Goal: Information Seeking & Learning: Check status

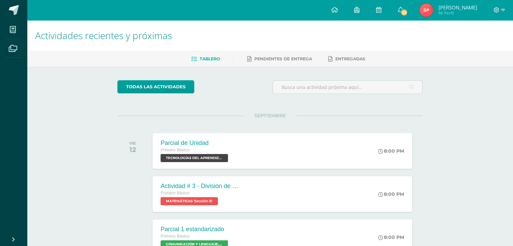
click at [476, 7] on span "[PERSON_NAME]" at bounding box center [457, 7] width 39 height 7
click at [433, 11] on img at bounding box center [425, 9] width 13 height 13
click at [202, 158] on span "TECNOLOGÍAS DEL APRENDIZAJE Y LA COMUNICACIÓN 'Sección B'" at bounding box center [193, 158] width 68 height 8
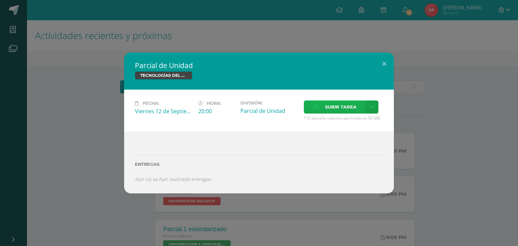
click at [352, 110] on span "Subir tarea" at bounding box center [340, 107] width 31 height 12
click at [0, 0] on input "Subir tarea" at bounding box center [0, 0] width 0 height 0
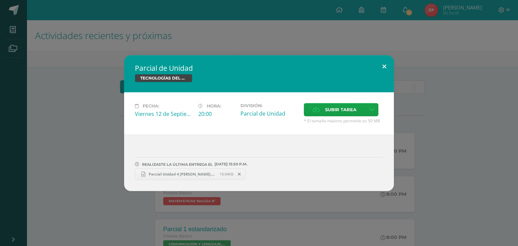
click at [387, 66] on button at bounding box center [383, 66] width 19 height 23
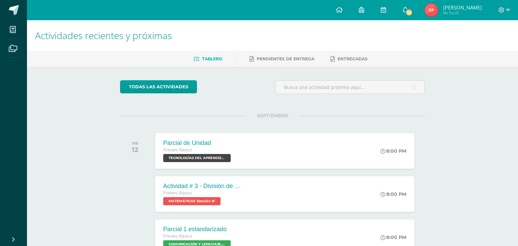
click at [438, 15] on img at bounding box center [430, 9] width 13 height 13
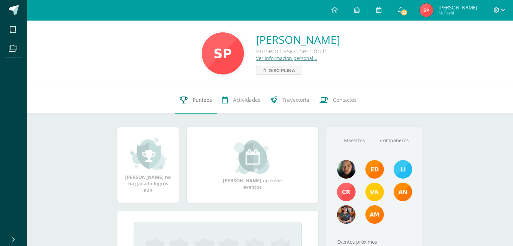
drag, startPoint x: 198, startPoint y: 99, endPoint x: 207, endPoint y: 99, distance: 8.4
click at [198, 99] on span "Punteos" at bounding box center [201, 99] width 19 height 7
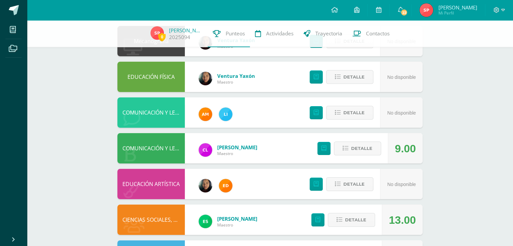
scroll to position [101, 0]
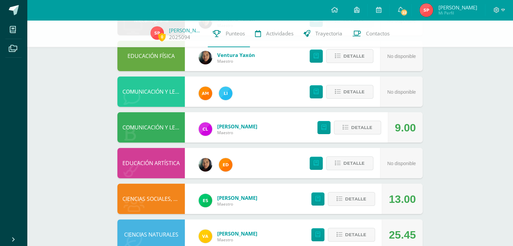
click at [394, 128] on div "9.00" at bounding box center [405, 127] width 35 height 30
click at [373, 131] on button "Detalle" at bounding box center [357, 128] width 47 height 14
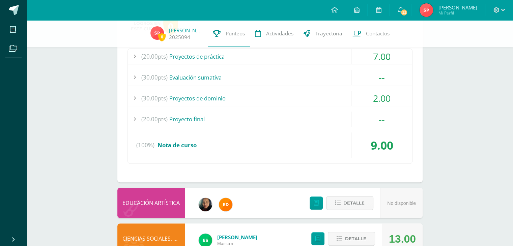
scroll to position [135, 0]
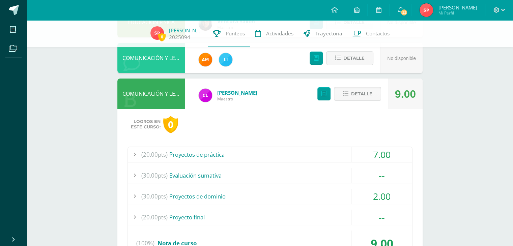
click at [364, 95] on span "Detalle" at bounding box center [361, 94] width 21 height 12
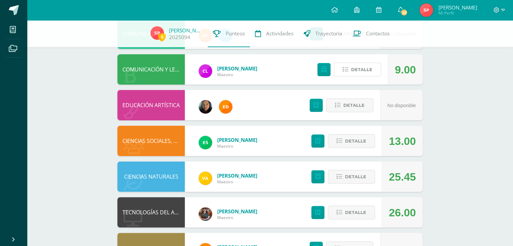
scroll to position [168, 0]
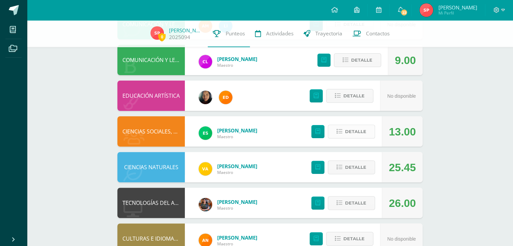
click at [351, 136] on span "Detalle" at bounding box center [355, 131] width 21 height 12
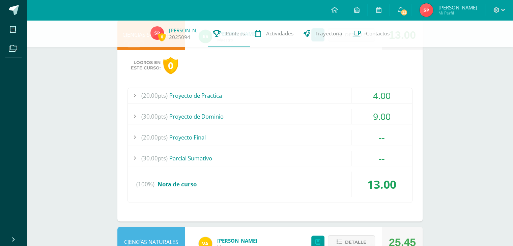
scroll to position [236, 0]
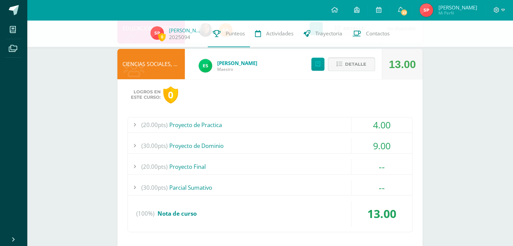
click at [372, 124] on div "4.00" at bounding box center [381, 124] width 61 height 15
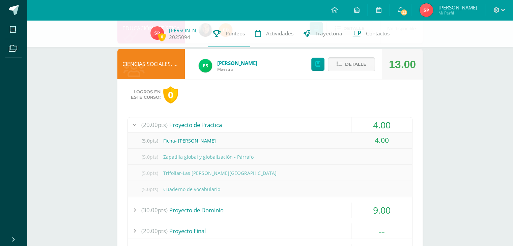
click at [370, 124] on div "4.00" at bounding box center [381, 124] width 61 height 15
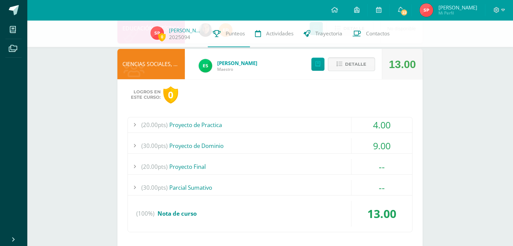
click at [374, 143] on div "9.00" at bounding box center [381, 145] width 61 height 15
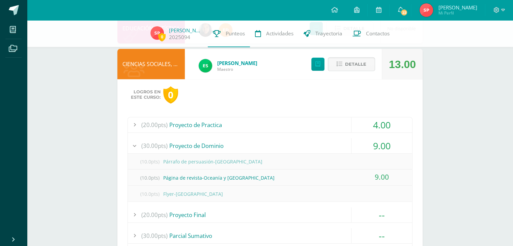
click at [368, 143] on div "9.00" at bounding box center [381, 145] width 61 height 15
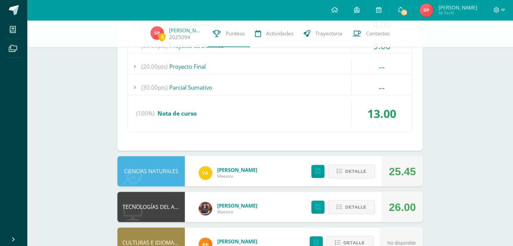
scroll to position [337, 0]
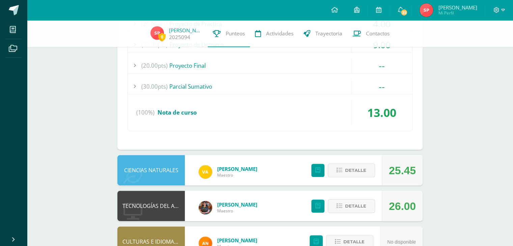
click at [370, 115] on div "13.00" at bounding box center [381, 113] width 61 height 26
click at [374, 110] on div "13.00" at bounding box center [381, 113] width 61 height 26
click at [358, 114] on div "13.00" at bounding box center [381, 113] width 61 height 26
click at [344, 110] on div "(100%) Nota de curso" at bounding box center [270, 113] width 284 height 26
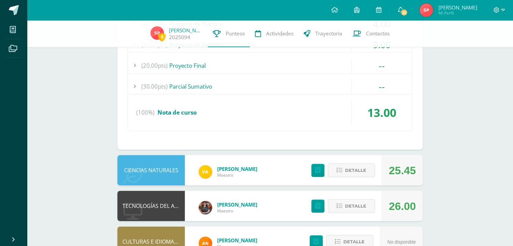
click at [175, 120] on div "(100%) Nota de curso" at bounding box center [270, 113] width 284 height 26
click at [174, 112] on span "Nota de curso" at bounding box center [176, 113] width 39 height 8
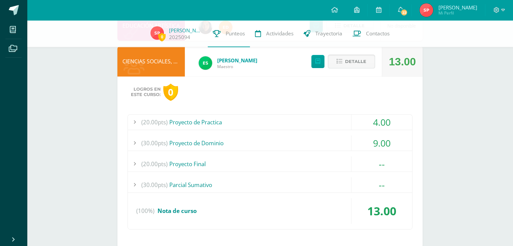
scroll to position [202, 0]
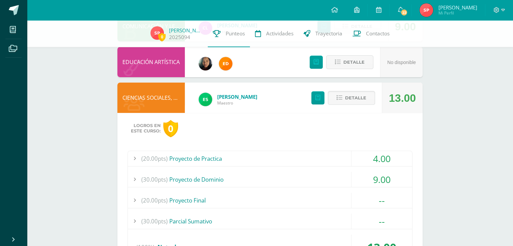
click at [412, 99] on div "13.00" at bounding box center [402, 98] width 27 height 30
click at [370, 101] on button "Detalle" at bounding box center [351, 98] width 47 height 14
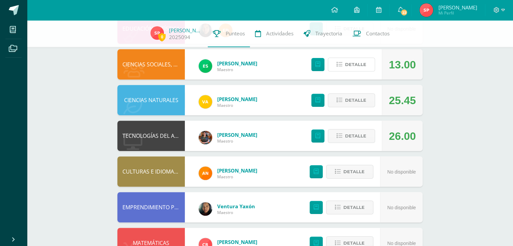
scroll to position [236, 0]
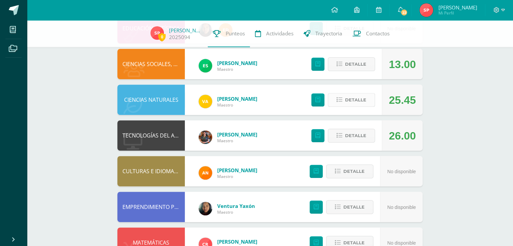
click at [368, 106] on button "Detalle" at bounding box center [351, 100] width 47 height 14
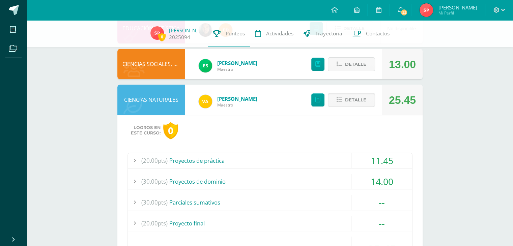
click at [379, 156] on div "11.45" at bounding box center [381, 160] width 61 height 15
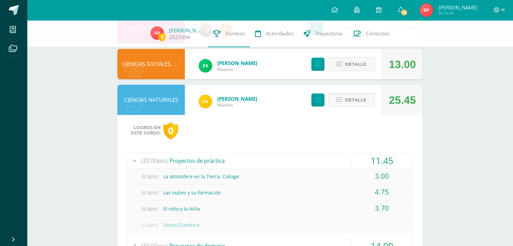
click at [393, 174] on div "3.00" at bounding box center [381, 175] width 61 height 15
click at [373, 167] on div "11.45" at bounding box center [381, 160] width 61 height 15
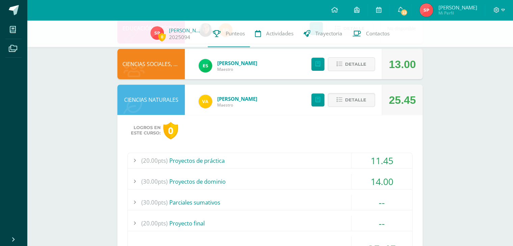
click at [377, 184] on div "14.00" at bounding box center [381, 181] width 61 height 15
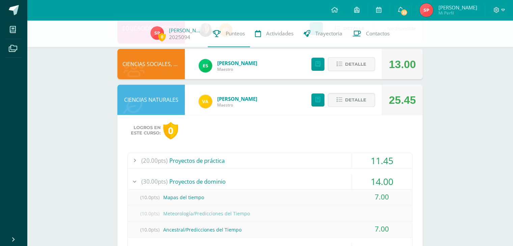
scroll to position [303, 0]
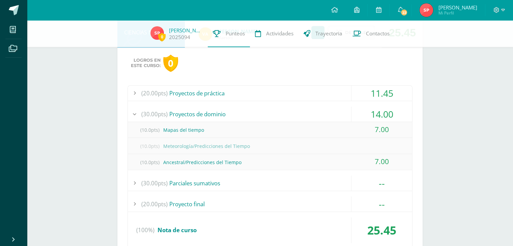
click at [386, 115] on div "14.00" at bounding box center [381, 113] width 61 height 15
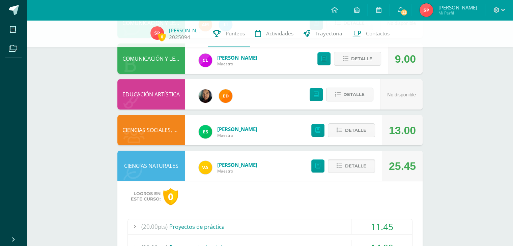
scroll to position [168, 0]
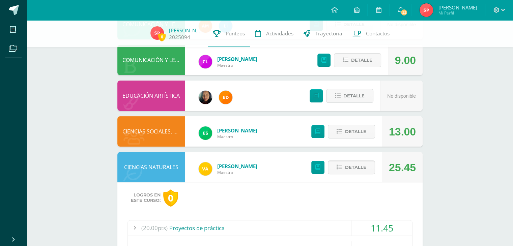
click at [418, 169] on div "25.45" at bounding box center [401, 167] width 41 height 30
click at [396, 172] on div "25.45" at bounding box center [402, 167] width 27 height 30
click at [361, 171] on span "Detalle" at bounding box center [355, 167] width 21 height 12
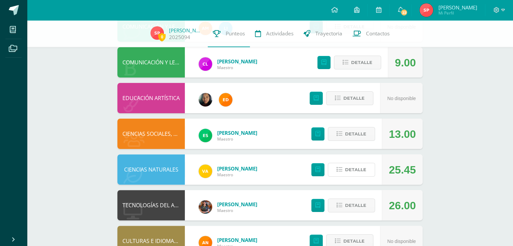
scroll to position [93, 0]
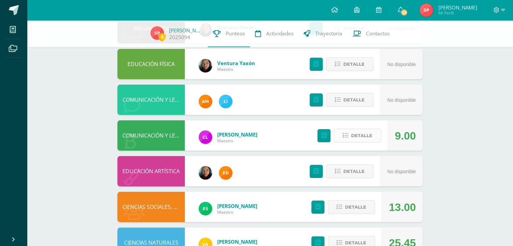
click at [349, 141] on button "Detalle" at bounding box center [357, 136] width 47 height 14
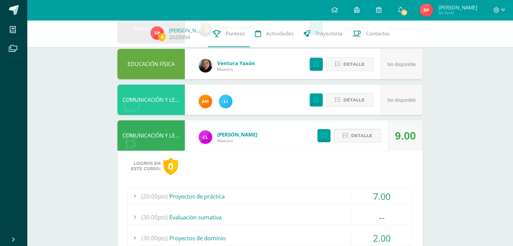
scroll to position [127, 0]
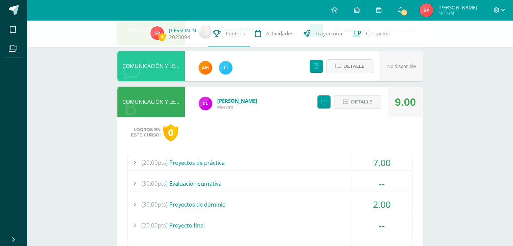
click at [377, 156] on div "7.00" at bounding box center [381, 162] width 61 height 15
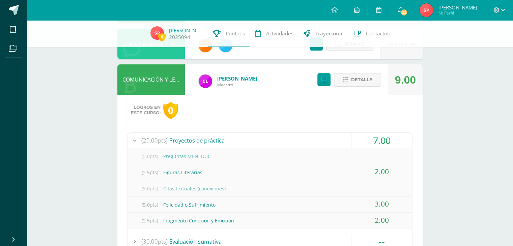
scroll to position [160, 0]
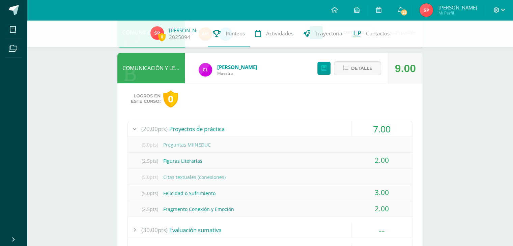
click at [386, 128] on div "7.00" at bounding box center [381, 128] width 61 height 15
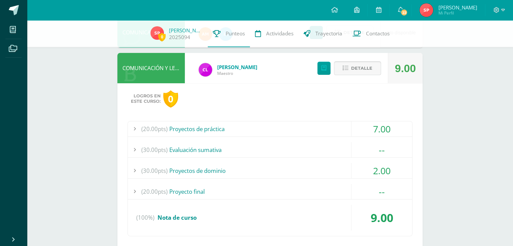
click at [360, 67] on span "Detalle" at bounding box center [361, 68] width 21 height 12
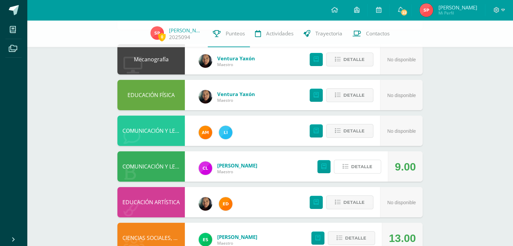
scroll to position [59, 0]
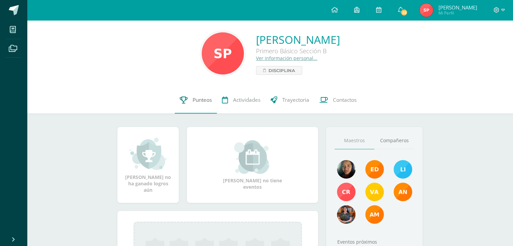
click at [202, 100] on span "Punteos" at bounding box center [201, 99] width 19 height 7
click at [189, 98] on link "Punteos" at bounding box center [196, 100] width 42 height 27
click at [193, 96] on span "Punteos" at bounding box center [201, 99] width 19 height 7
click at [187, 100] on link "Punteos" at bounding box center [196, 100] width 42 height 27
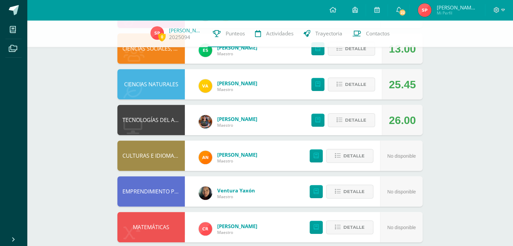
scroll to position [262, 0]
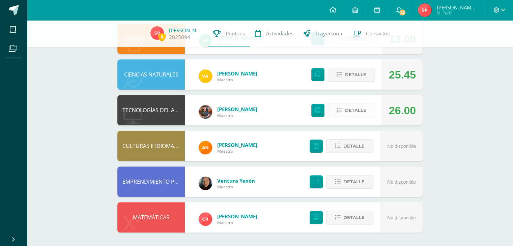
click at [335, 115] on button "Detalle" at bounding box center [351, 110] width 47 height 14
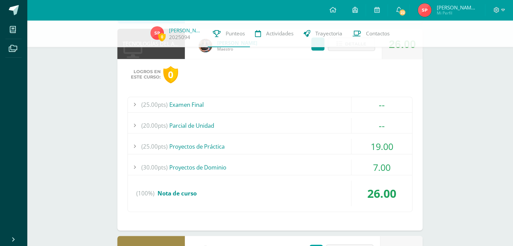
scroll to position [329, 0]
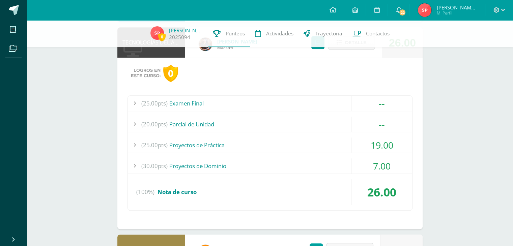
click at [371, 143] on div "19.00" at bounding box center [381, 144] width 61 height 15
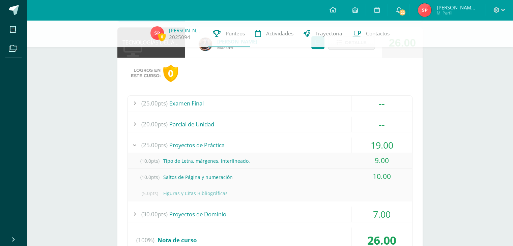
click at [372, 148] on div "19.00" at bounding box center [381, 144] width 61 height 15
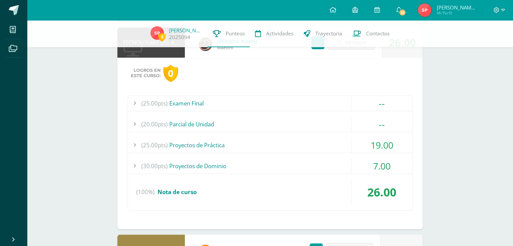
click at [376, 166] on div "7.00" at bounding box center [381, 165] width 61 height 15
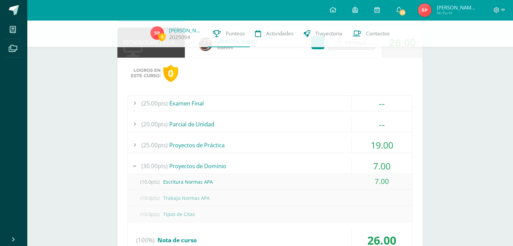
click at [361, 166] on div "7.00" at bounding box center [381, 165] width 61 height 15
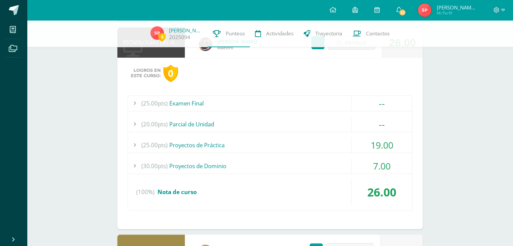
scroll to position [363, 0]
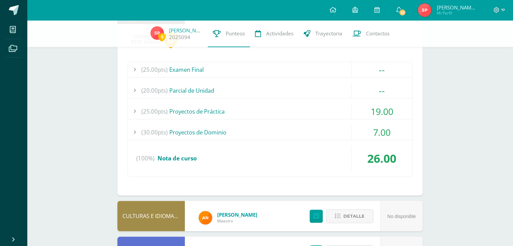
click at [382, 136] on div "7.00" at bounding box center [381, 132] width 61 height 15
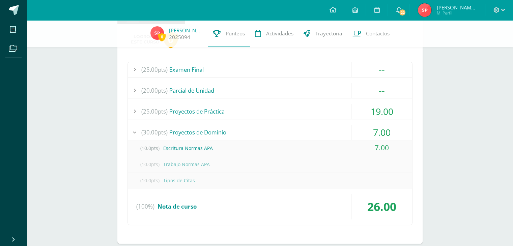
click at [378, 130] on div "7.00" at bounding box center [381, 132] width 61 height 15
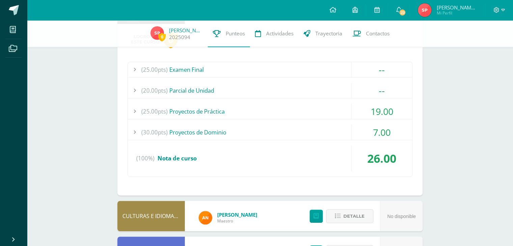
click at [375, 158] on div "26.00" at bounding box center [381, 159] width 61 height 26
click at [371, 164] on div "26.00" at bounding box center [381, 159] width 61 height 26
click at [373, 134] on div "7.00" at bounding box center [381, 132] width 61 height 15
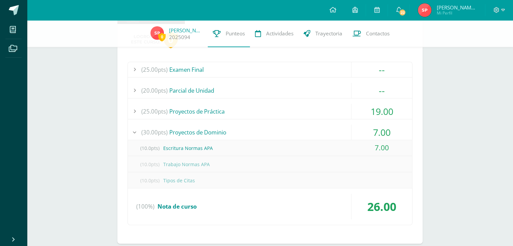
click at [377, 131] on div "7.00" at bounding box center [381, 132] width 61 height 15
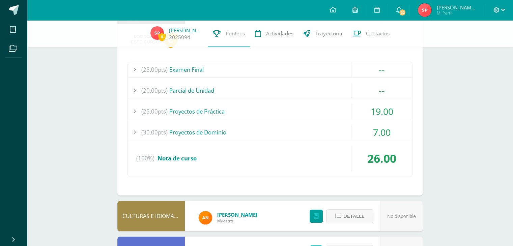
click at [375, 132] on div "7.00" at bounding box center [381, 132] width 61 height 15
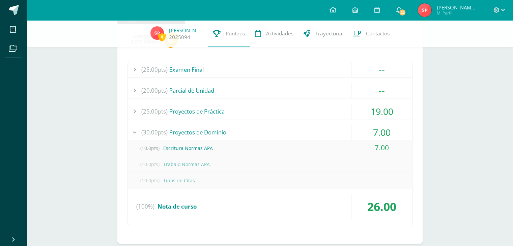
click at [375, 132] on div "7.00" at bounding box center [381, 132] width 61 height 15
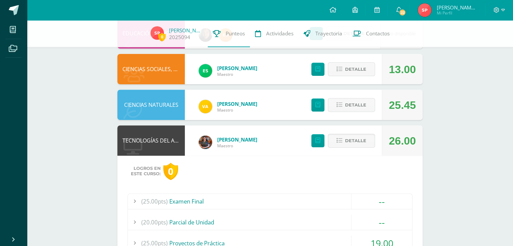
scroll to position [230, 0]
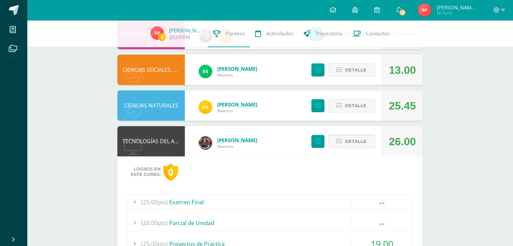
click at [368, 141] on button "Detalle" at bounding box center [351, 141] width 47 height 14
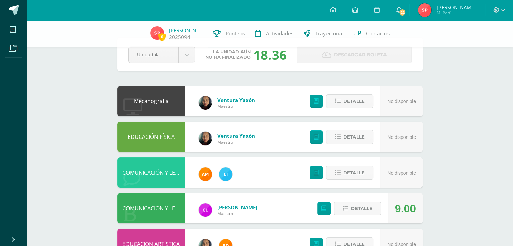
scroll to position [0, 0]
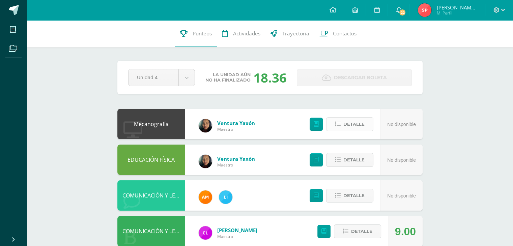
click at [348, 126] on span "Detalle" at bounding box center [353, 124] width 21 height 12
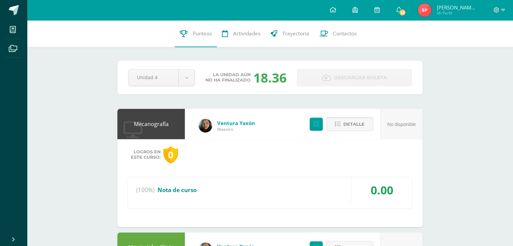
click at [350, 126] on span "Detalle" at bounding box center [353, 124] width 21 height 12
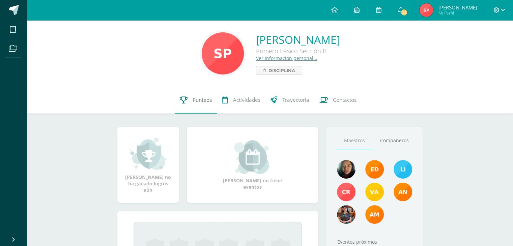
click at [200, 96] on link "Punteos" at bounding box center [196, 100] width 42 height 27
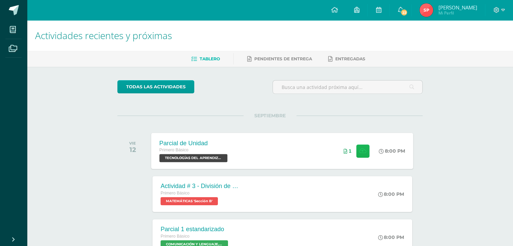
click at [365, 152] on button at bounding box center [362, 150] width 13 height 13
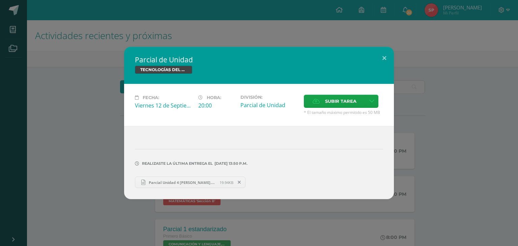
click at [172, 183] on span "Parcial Unidad 4 Sara Judith Panjoj.docx" at bounding box center [182, 182] width 74 height 5
click at [177, 184] on span "Parcial Unidad 4 Sara Judith Panjoj.docx" at bounding box center [182, 182] width 74 height 5
click at [383, 54] on button at bounding box center [383, 58] width 19 height 23
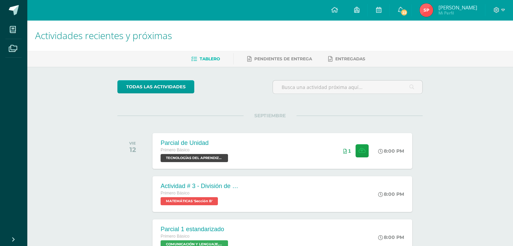
click at [433, 14] on img at bounding box center [425, 9] width 13 height 13
